Goal: Task Accomplishment & Management: Complete application form

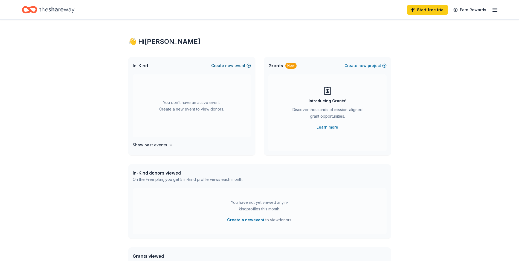
click at [238, 66] on button "Create new event" at bounding box center [231, 65] width 40 height 7
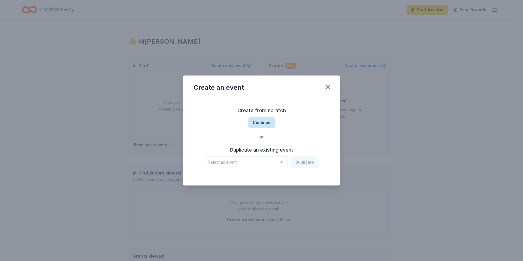
click at [264, 122] on button "Continue" at bounding box center [261, 122] width 27 height 11
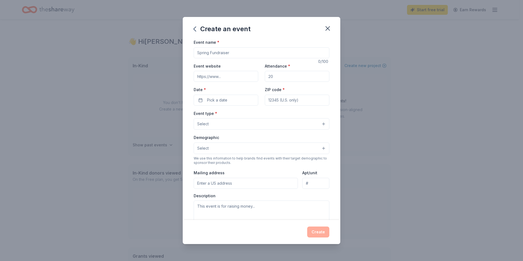
drag, startPoint x: 235, startPoint y: 55, endPoint x: 189, endPoint y: 55, distance: 45.7
click at [189, 55] on div "Event name * 0 /100 Event website Attendance * Date * Pick a date ZIP code * Ev…" at bounding box center [262, 129] width 158 height 181
type input "[DATE] West Houston Challenge"
click at [219, 78] on input "Event website" at bounding box center [226, 76] width 65 height 11
paste input "https://www.facebook.com/search/top?q=katy%20bengal%20brigade%20and%20cheerlead…"
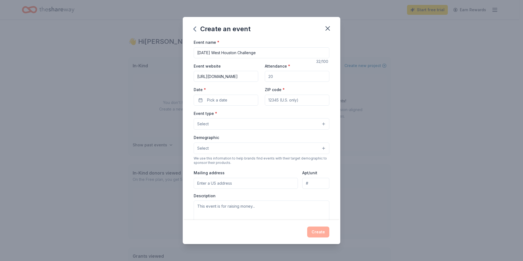
scroll to position [0, 120]
type input "https://www.facebook.com/search/top?q=katy%20bengal%20brigade%20and%20cheerlead…"
drag, startPoint x: 274, startPoint y: 77, endPoint x: 268, endPoint y: 76, distance: 6.3
click at [268, 76] on input "Attendance *" at bounding box center [297, 76] width 65 height 11
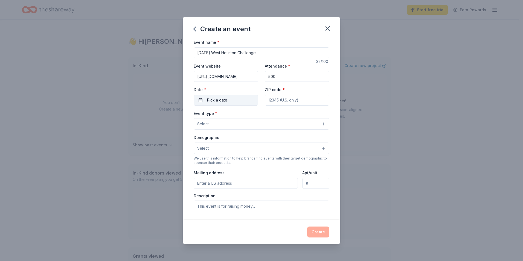
type input "500"
click at [224, 101] on span "Pick a date" at bounding box center [217, 100] width 20 height 7
click at [253, 114] on button "Go to next month" at bounding box center [255, 115] width 8 height 8
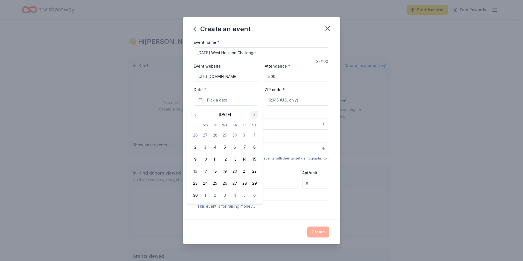
click at [253, 114] on button "Go to next month" at bounding box center [255, 115] width 8 height 8
click at [254, 182] on button "31" at bounding box center [255, 183] width 10 height 10
click at [283, 102] on input "ZIP code *" at bounding box center [297, 100] width 65 height 11
type input "77494"
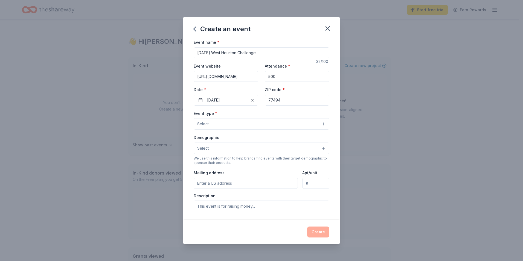
click at [229, 127] on button "Select" at bounding box center [262, 123] width 136 height 11
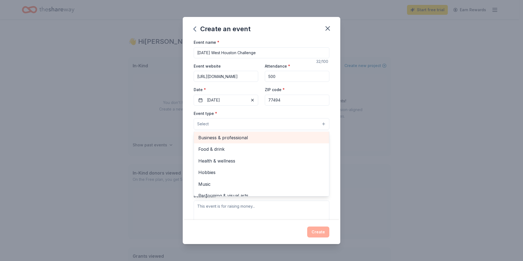
scroll to position [18, 0]
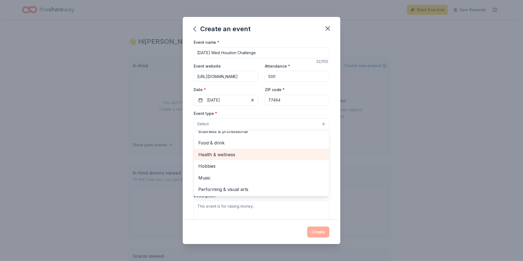
click at [228, 156] on span "Health & wellness" at bounding box center [261, 154] width 126 height 7
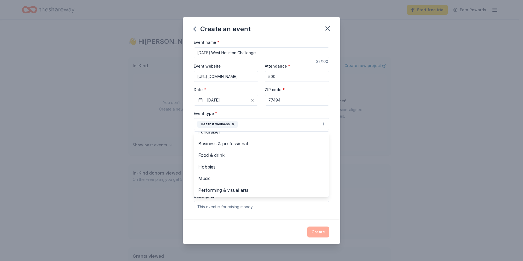
click at [318, 112] on div "Event type * Health & wellness Fundraiser Business & professional Food & drink …" at bounding box center [262, 120] width 136 height 21
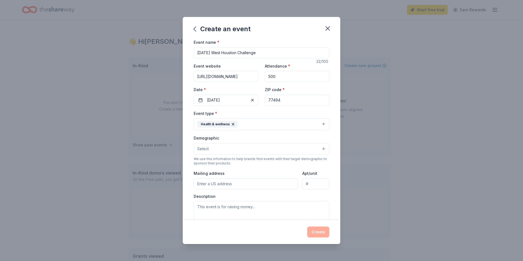
click at [262, 122] on button "Health & wellness" at bounding box center [262, 124] width 136 height 12
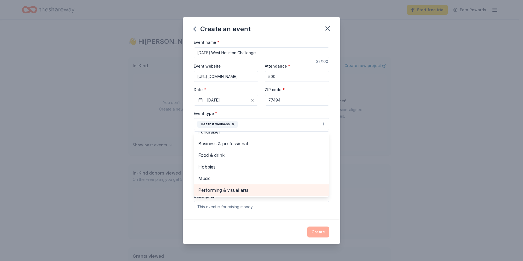
click at [239, 191] on span "Performing & visual arts" at bounding box center [261, 190] width 126 height 7
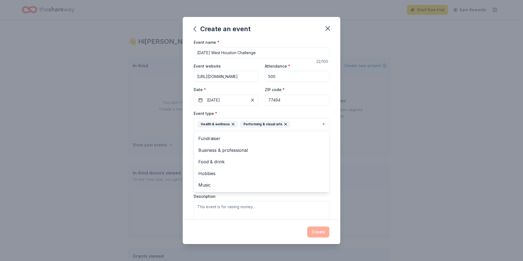
click at [332, 181] on div "Event name * Ascension West Houston Challenge 32 /100 Event website https://www…" at bounding box center [262, 129] width 158 height 181
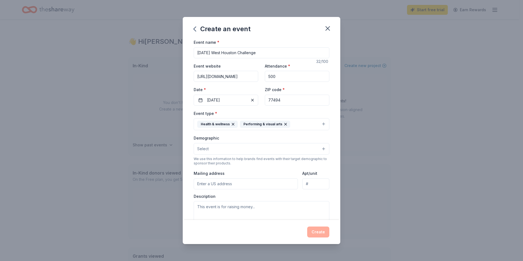
click at [227, 150] on button "Select" at bounding box center [262, 148] width 136 height 11
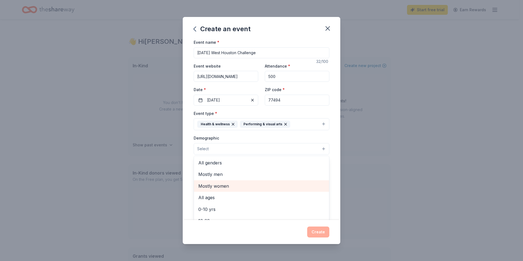
click at [226, 186] on span "Mostly women" at bounding box center [261, 185] width 126 height 7
click at [314, 134] on div "Event type * Health & wellness Performing & visual arts Demographic Mostly wome…" at bounding box center [262, 168] width 136 height 116
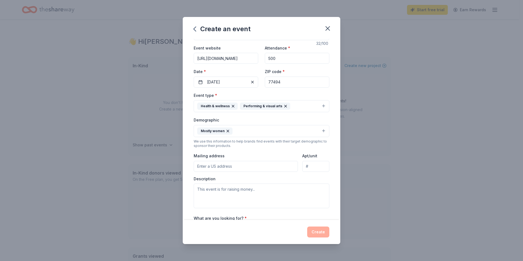
scroll to position [27, 0]
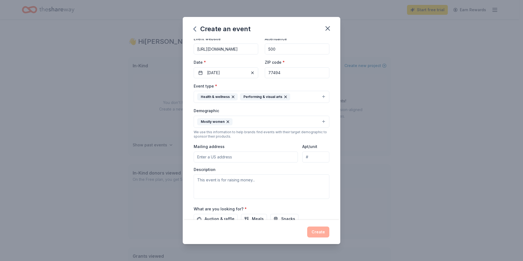
click at [256, 124] on button "Mostly women" at bounding box center [262, 122] width 136 height 12
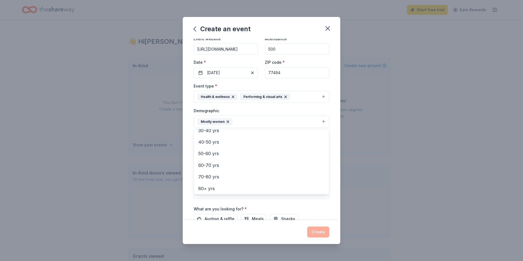
scroll to position [76, 0]
click at [335, 138] on div "Event name * Ascension West Houston Challenge 32 /100 Event website https://www…" at bounding box center [262, 129] width 158 height 181
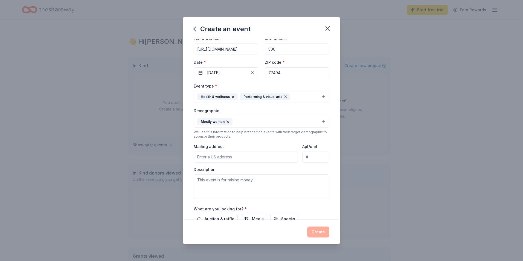
click at [237, 157] on input "Mailing address" at bounding box center [246, 157] width 104 height 11
type input "6331 Highway Blvd"
click at [256, 181] on textarea at bounding box center [262, 186] width 136 height 25
paste textarea "https://www.facebook.com/search/top?q=katy%20bengal%20brigade%20and%20cheerlead…"
type textarea "https://www.facebook.com/search/top?q=katy%20bengal%20brigade%20and%20cheerlead…"
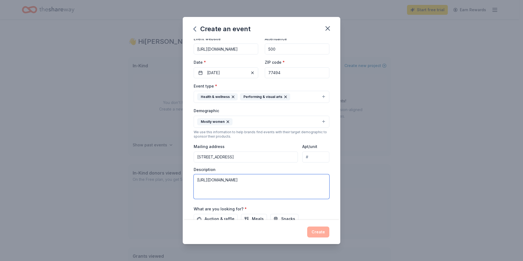
drag, startPoint x: 306, startPoint y: 190, endPoint x: 192, endPoint y: 175, distance: 114.5
click at [192, 175] on div "Event name * Ascension West Houston Challenge 32 /100 Event website https://www…" at bounding box center [262, 129] width 158 height 181
click at [228, 184] on textarea at bounding box center [262, 186] width 136 height 25
paste textarea "I am reaching out on behalf of the Katy Bengal Brigade and Cheer (KBBC) Organiz…"
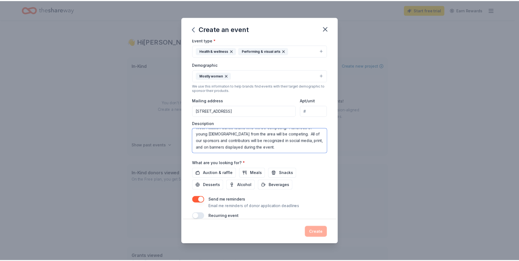
scroll to position [82, 0]
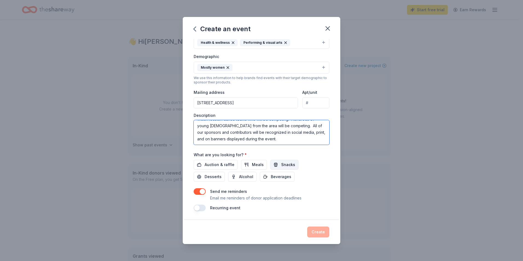
type textarea "I am reaching out on behalf of the Katy Bengal Brigade and Cheer (KBBC) Organiz…"
click at [281, 165] on span "Snacks" at bounding box center [288, 164] width 14 height 7
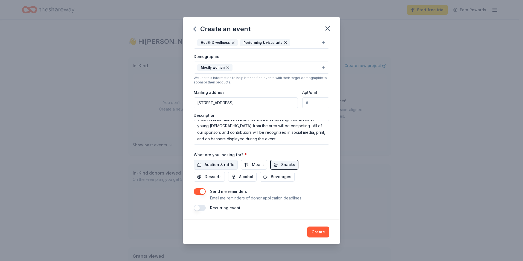
click at [219, 166] on span "Auction & raffle" at bounding box center [220, 164] width 30 height 7
click at [321, 230] on button "Create" at bounding box center [318, 232] width 22 height 11
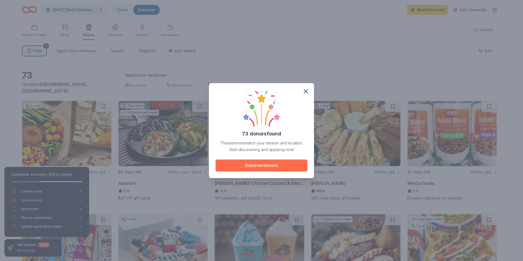
click at [264, 166] on button "Discover donors" at bounding box center [262, 166] width 92 height 12
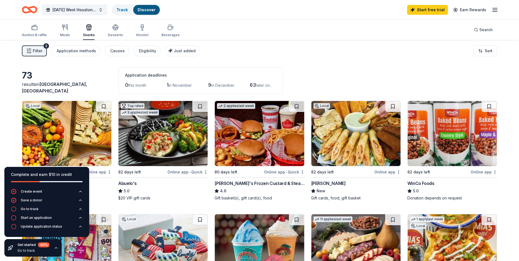
click at [111, 189] on div "New" at bounding box center [67, 191] width 90 height 7
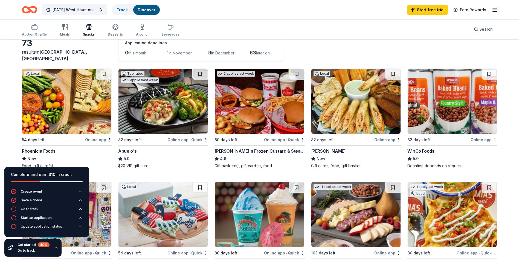
scroll to position [27, 0]
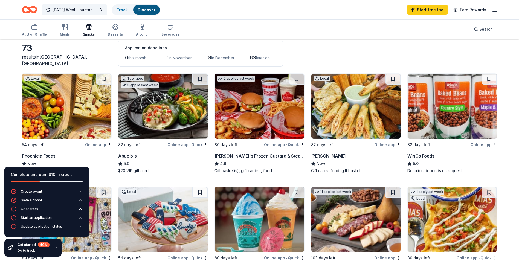
click at [176, 130] on img at bounding box center [162, 106] width 89 height 65
click at [283, 156] on div "Freddy's Frozen Custard & Steakburgers" at bounding box center [260, 156] width 90 height 7
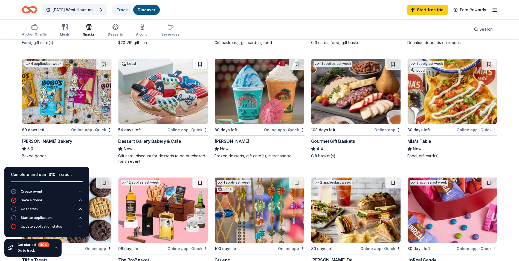
scroll to position [164, 0]
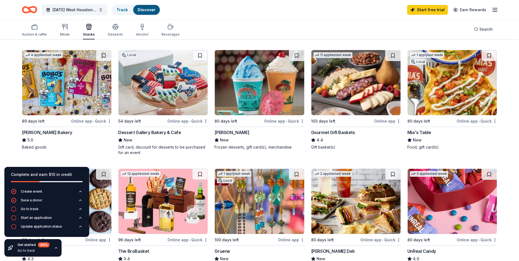
click at [84, 104] on img at bounding box center [66, 82] width 89 height 65
click at [188, 105] on img at bounding box center [162, 82] width 89 height 65
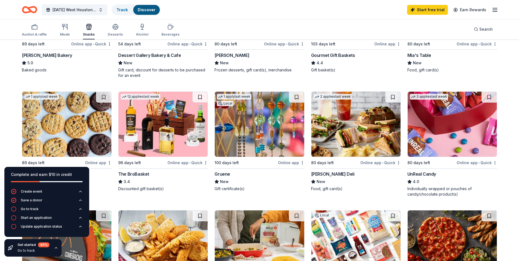
scroll to position [246, 0]
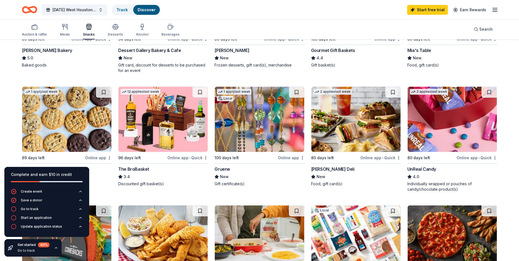
click at [447, 131] on img at bounding box center [452, 119] width 89 height 65
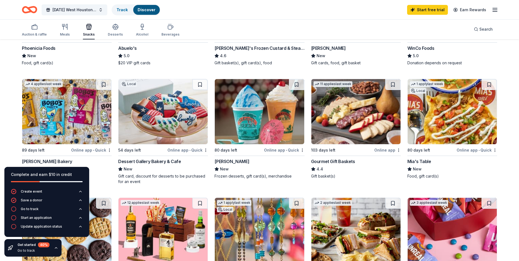
scroll to position [118, 0]
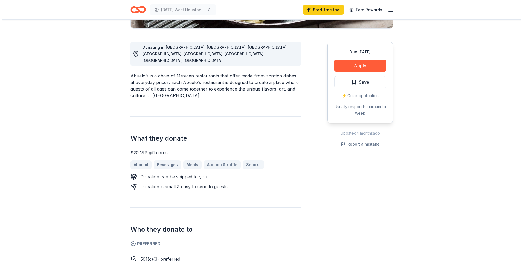
scroll to position [137, 0]
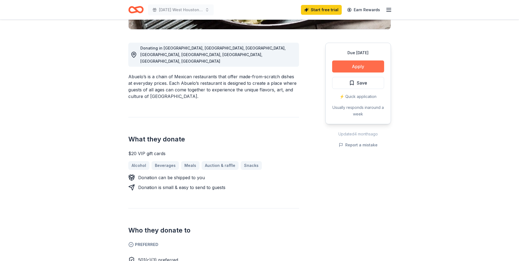
click at [350, 67] on button "Apply" at bounding box center [358, 66] width 52 height 12
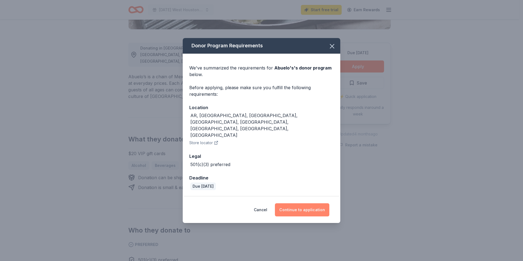
click at [297, 203] on button "Continue to application" at bounding box center [302, 209] width 54 height 13
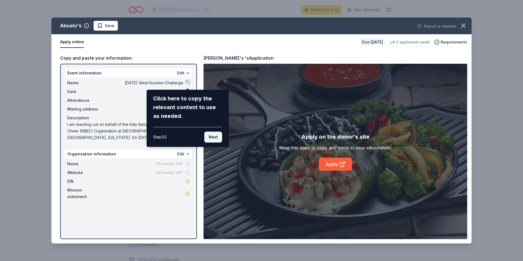
click at [215, 137] on button "Next" at bounding box center [213, 137] width 18 height 11
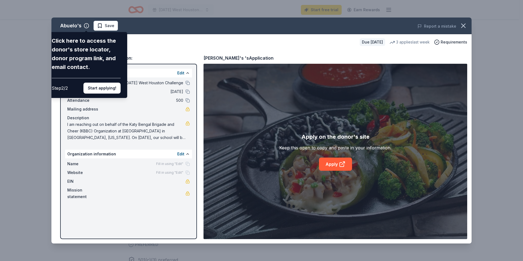
click at [335, 163] on div "Abuelo's Click here to access the donor's store locator, donor program link, an…" at bounding box center [261, 131] width 420 height 226
click at [341, 163] on div "Abuelo's Click here to access the donor's store locator, donor program link, an…" at bounding box center [261, 131] width 420 height 226
click at [339, 163] on div "Abuelo's Click here to access the donor's store locator, donor program link, an…" at bounding box center [261, 131] width 420 height 226
click at [339, 161] on div "Abuelo's Click here to access the donor's store locator, donor program link, an…" at bounding box center [261, 131] width 420 height 226
click at [98, 88] on button "Start applying!" at bounding box center [101, 88] width 37 height 11
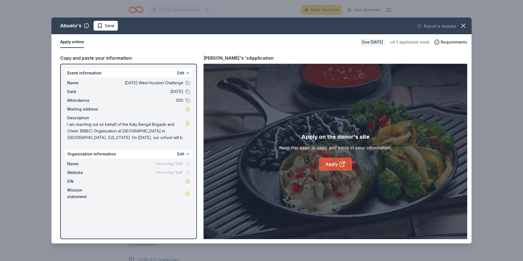
click at [329, 163] on link "Apply" at bounding box center [335, 164] width 33 height 13
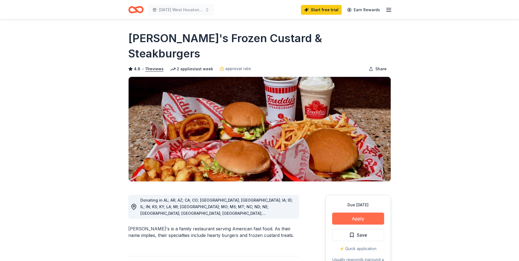
click at [370, 213] on button "Apply" at bounding box center [358, 219] width 52 height 12
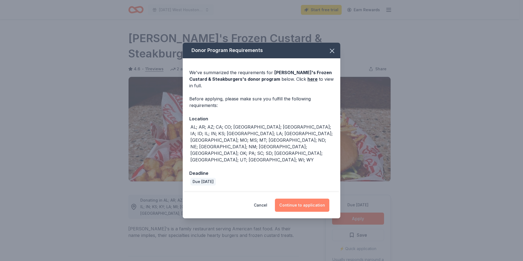
click at [306, 199] on button "Continue to application" at bounding box center [302, 205] width 54 height 13
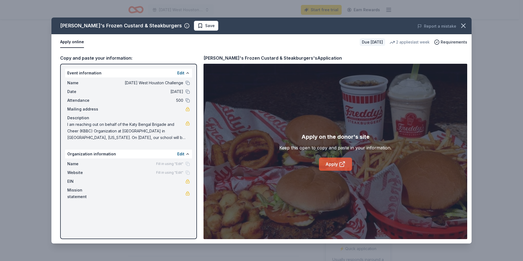
click at [333, 163] on link "Apply" at bounding box center [335, 164] width 33 height 13
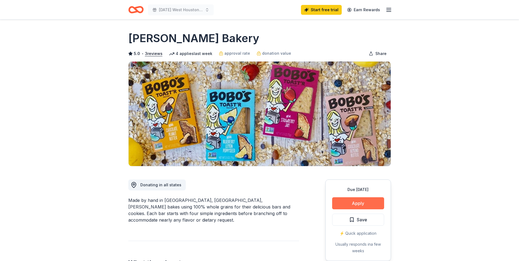
click at [355, 202] on button "Apply" at bounding box center [358, 203] width 52 height 12
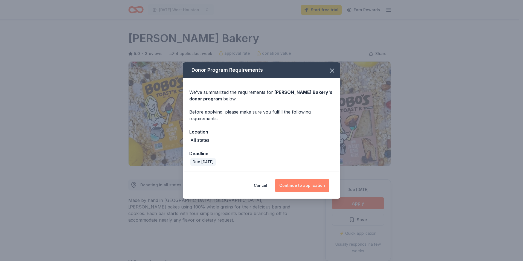
click at [303, 186] on button "Continue to application" at bounding box center [302, 185] width 54 height 13
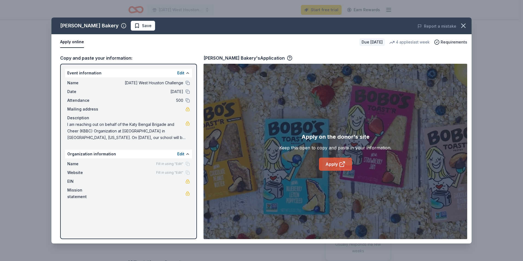
click at [343, 162] on icon at bounding box center [344, 163] width 2 height 2
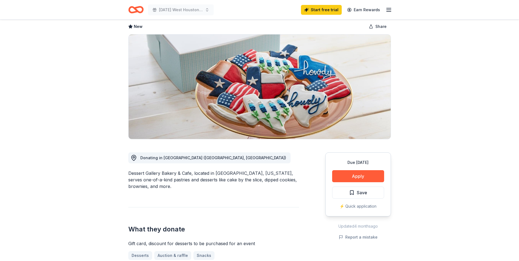
scroll to position [27, 0]
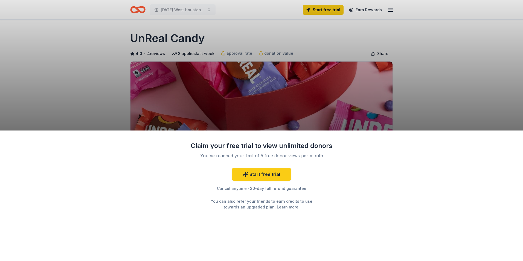
click at [244, 98] on div "Claim your free trial to view unlimited donors You've reached your limit of 5 f…" at bounding box center [261, 130] width 523 height 261
